Goal: Information Seeking & Learning: Learn about a topic

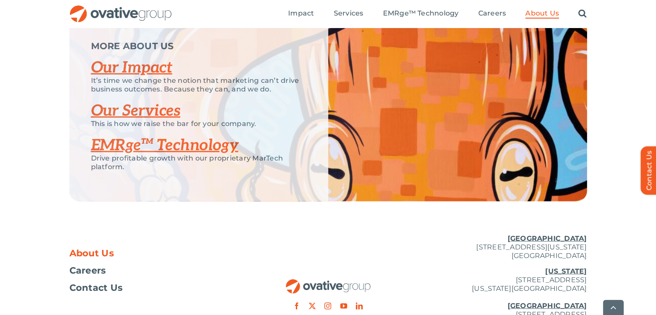
scroll to position [1812, 0]
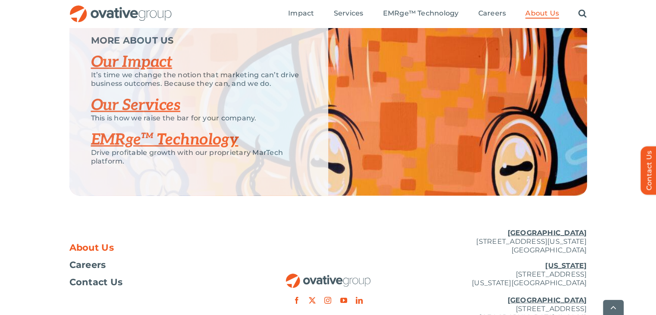
click at [17, 196] on div "MORE ABOUT US Our Impact It’s time we change the notion that marketing can’t dr…" at bounding box center [328, 105] width 656 height 181
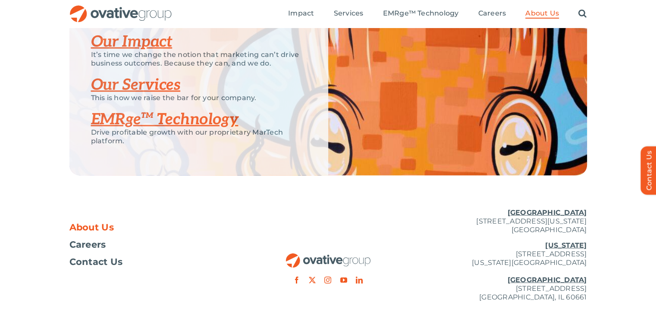
scroll to position [1767, 0]
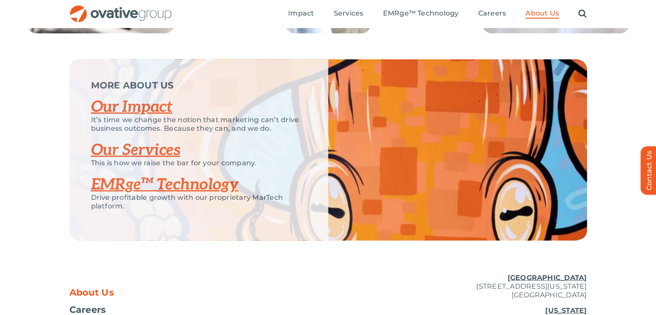
click at [136, 116] on link "Our Impact" at bounding box center [132, 107] width 82 height 19
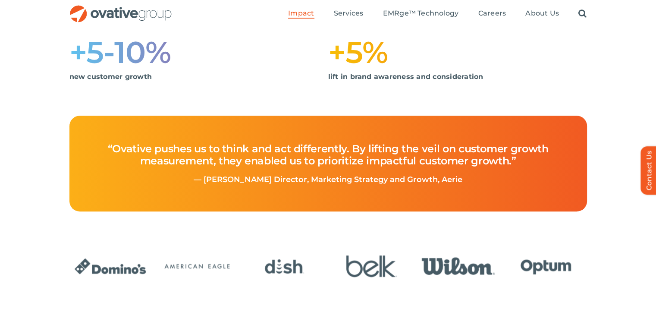
scroll to position [129, 0]
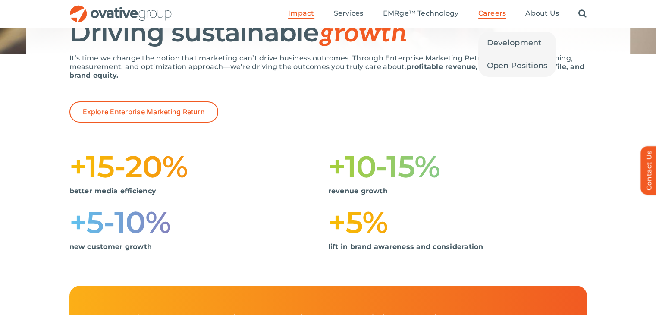
click at [497, 19] on li "Careers Development Open Positions" at bounding box center [493, 13] width 28 height 9
click at [508, 42] on span "Development" at bounding box center [514, 43] width 55 height 12
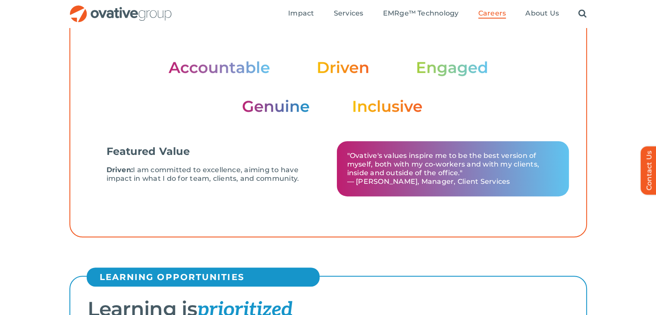
scroll to position [302, 0]
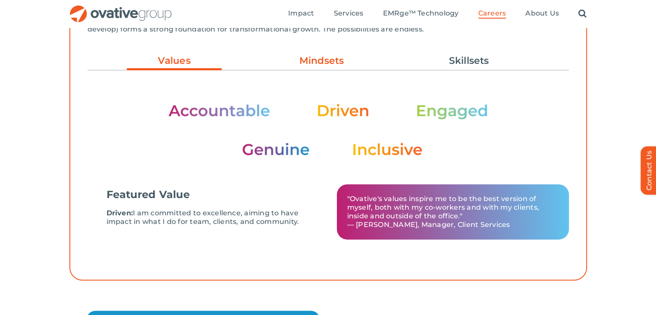
click at [343, 57] on link "Mindsets" at bounding box center [321, 61] width 95 height 15
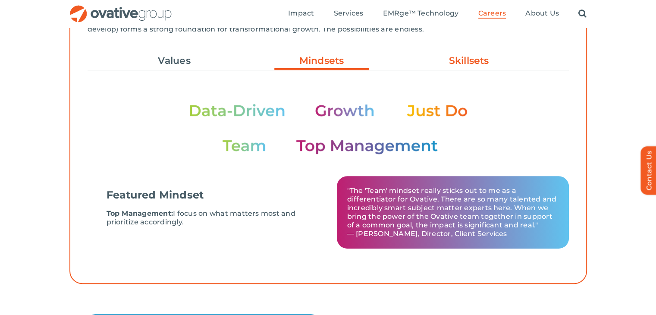
click at [464, 64] on link "Skillsets" at bounding box center [469, 61] width 95 height 15
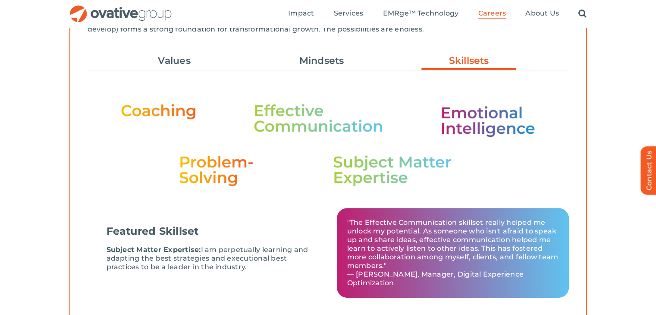
click at [343, 52] on ul "Values Mindsets Skillsets" at bounding box center [329, 60] width 482 height 23
click at [338, 55] on link "Mindsets" at bounding box center [321, 61] width 95 height 15
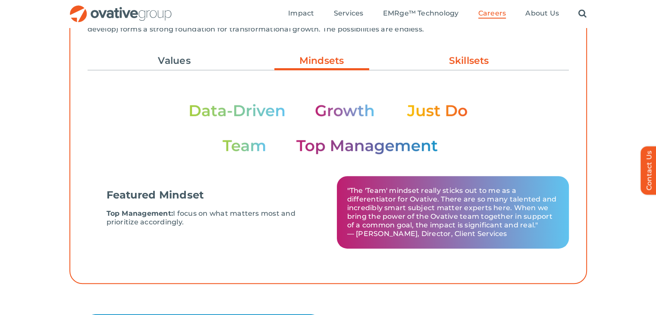
click at [443, 57] on link "Skillsets" at bounding box center [469, 61] width 95 height 15
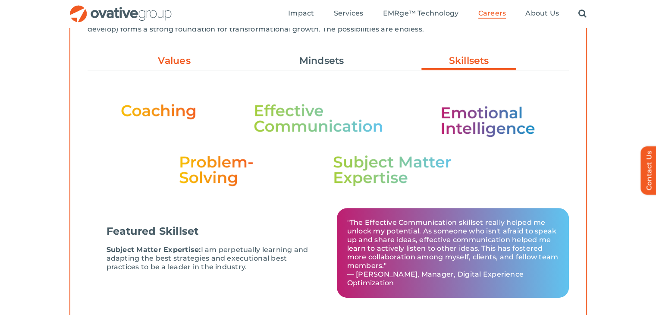
click at [192, 68] on link "Values" at bounding box center [174, 61] width 95 height 15
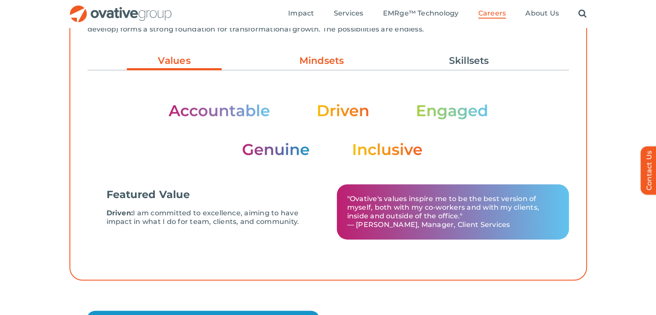
click at [314, 58] on link "Mindsets" at bounding box center [321, 61] width 95 height 15
